Goal: Task Accomplishment & Management: Manage account settings

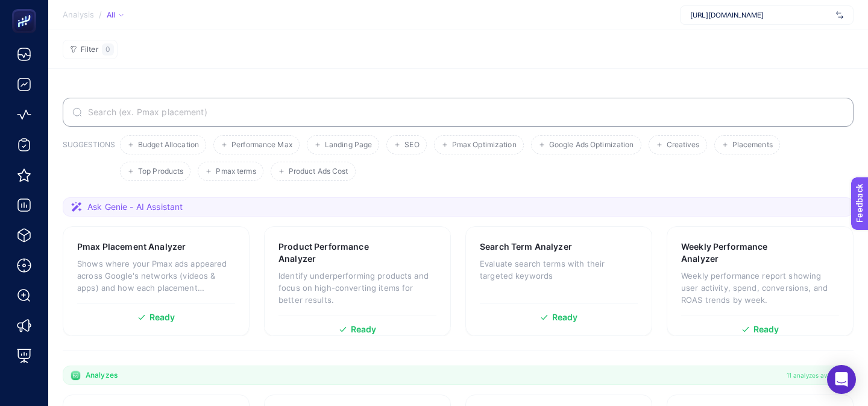
click at [708, 10] on span "[URL][DOMAIN_NAME]" at bounding box center [760, 15] width 141 height 10
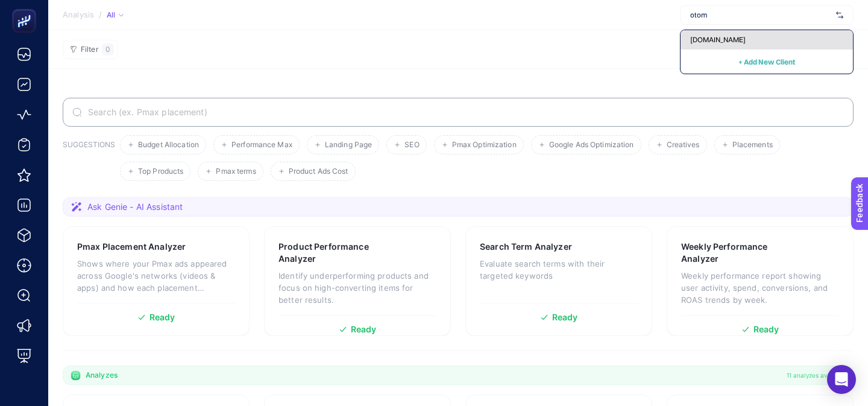
type input "otom"
click at [707, 40] on span "[DOMAIN_NAME]" at bounding box center [717, 40] width 55 height 10
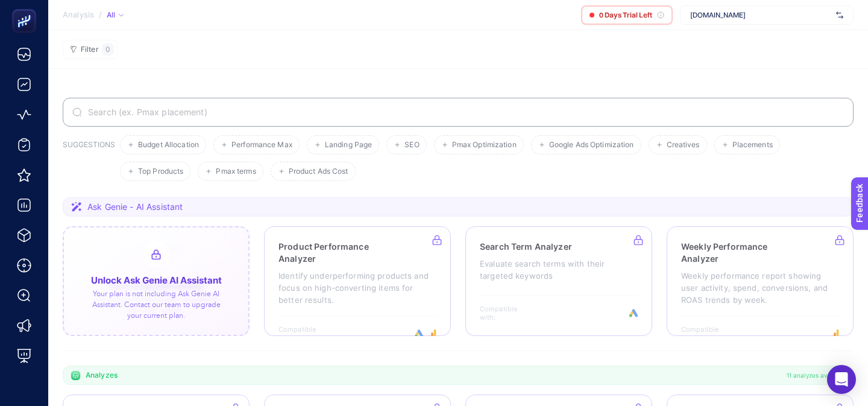
click at [146, 247] on div at bounding box center [156, 281] width 187 height 110
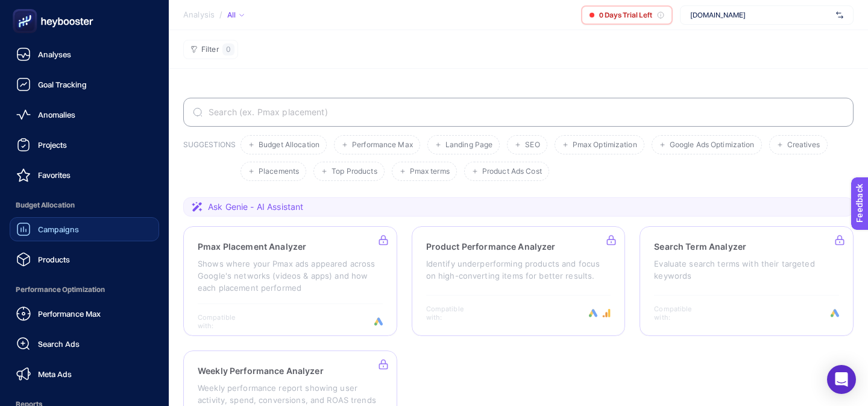
click at [46, 238] on link "Campaigns" at bounding box center [85, 229] width 150 height 24
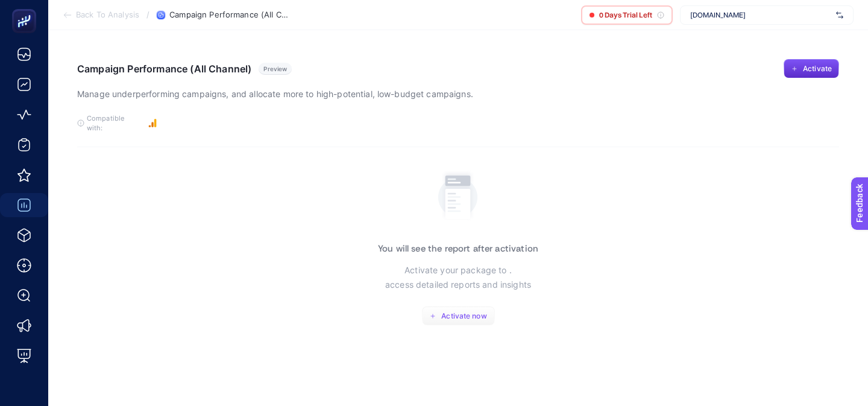
click at [446, 306] on button "Activate now" at bounding box center [458, 315] width 73 height 19
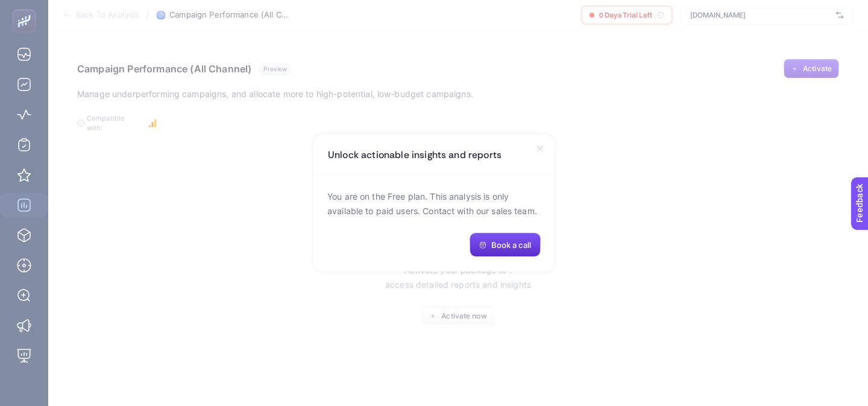
click at [649, 183] on section "Unlock actionable insights and reports You are on the Free plan. This analysis …" at bounding box center [434, 203] width 868 height 406
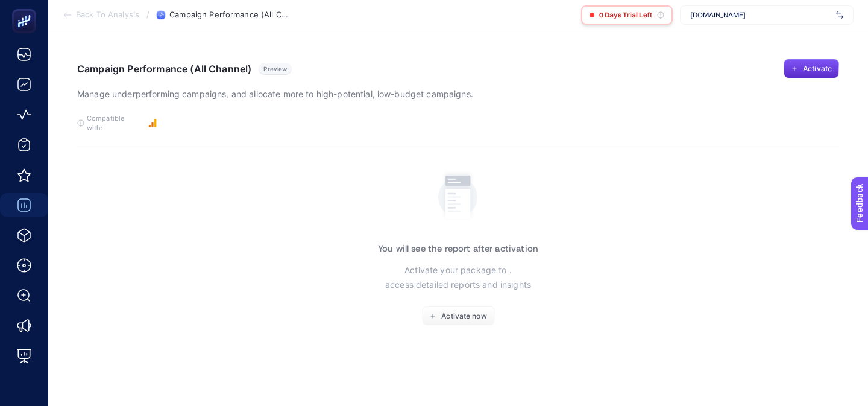
click at [641, 14] on span "0 Days Trial Left" at bounding box center [625, 15] width 53 height 10
